Goal: Obtain resource: Download file/media

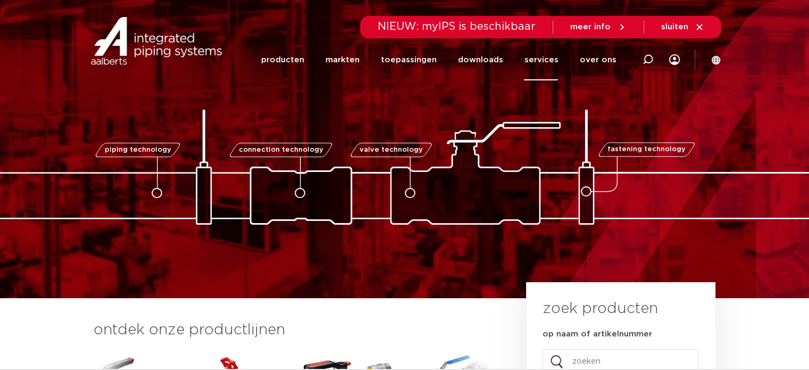
click at [550, 55] on link "services" at bounding box center [541, 59] width 34 height 41
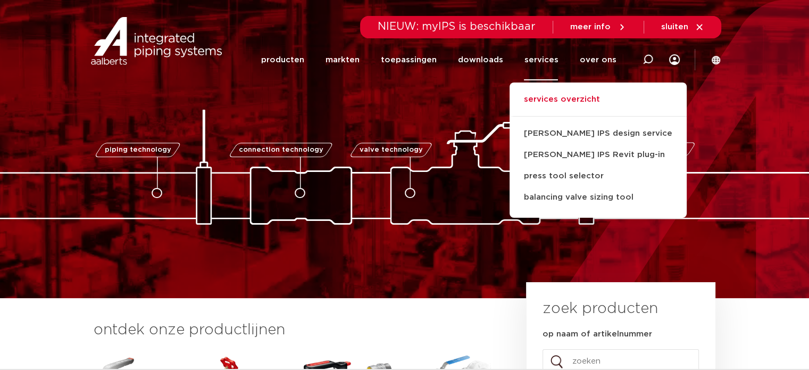
click at [565, 97] on link "services overzicht" at bounding box center [598, 104] width 177 height 23
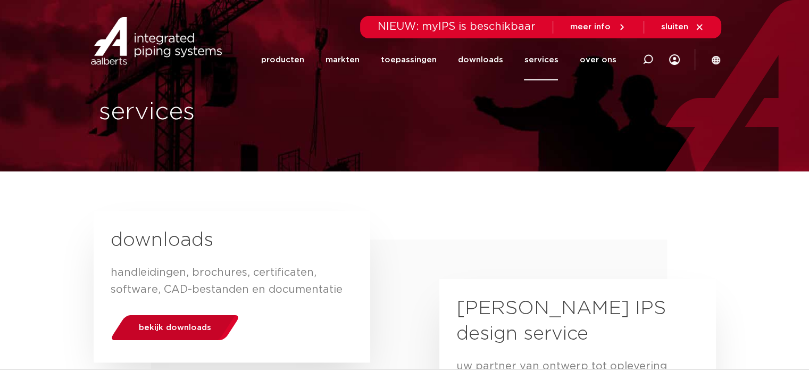
click at [162, 325] on span "bekijk downloads" at bounding box center [175, 327] width 72 height 8
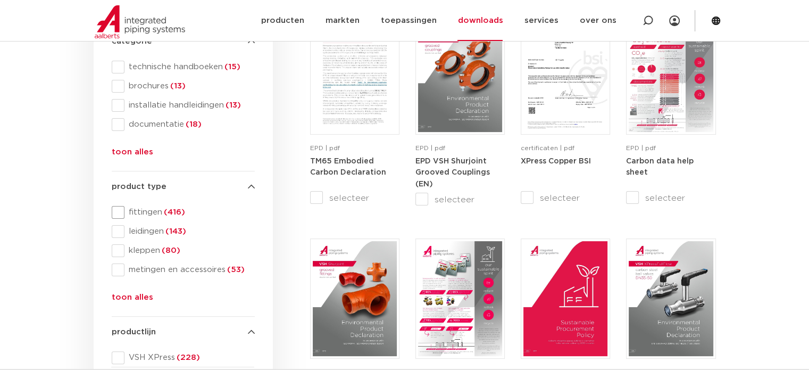
scroll to position [160, 0]
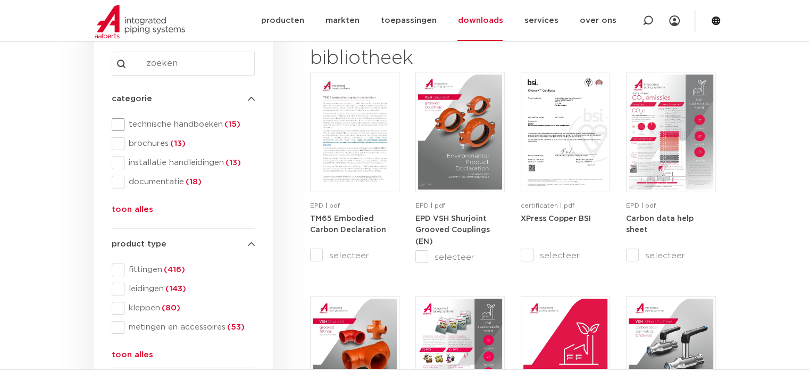
click at [223, 127] on span "technische handboeken (15)" at bounding box center [190, 124] width 130 height 11
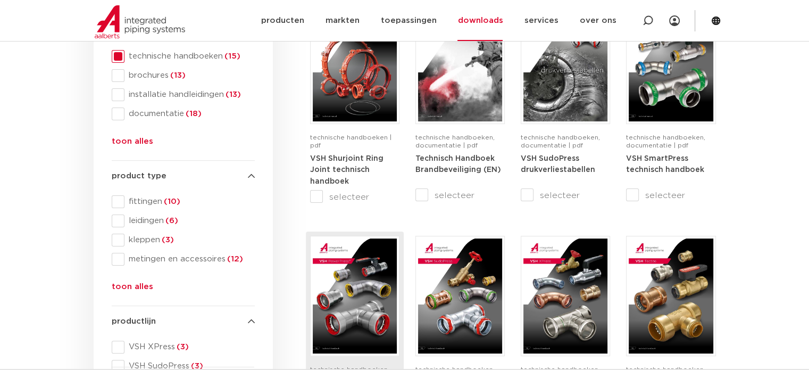
scroll to position [319, 0]
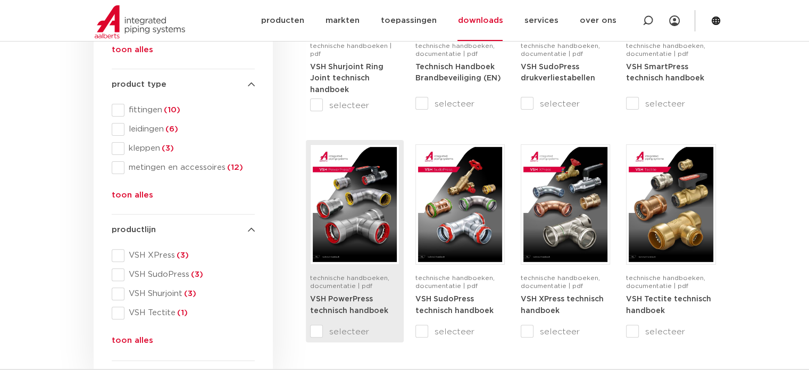
click at [336, 164] on img at bounding box center [355, 204] width 84 height 115
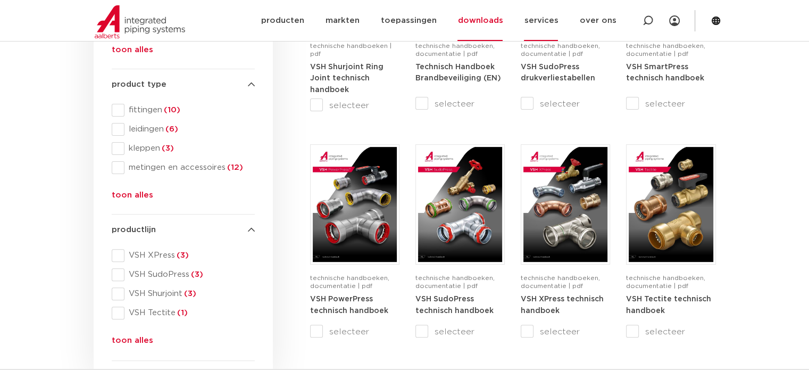
click at [538, 23] on link "services" at bounding box center [541, 20] width 34 height 41
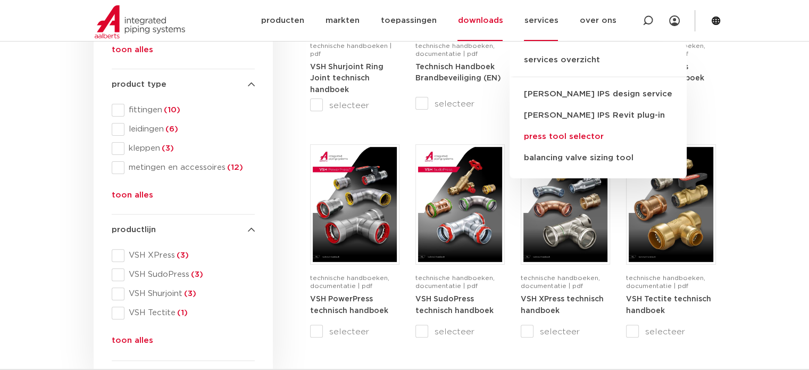
click at [575, 136] on link "press tool selector" at bounding box center [598, 136] width 177 height 21
